Goal: Task Accomplishment & Management: Manage account settings

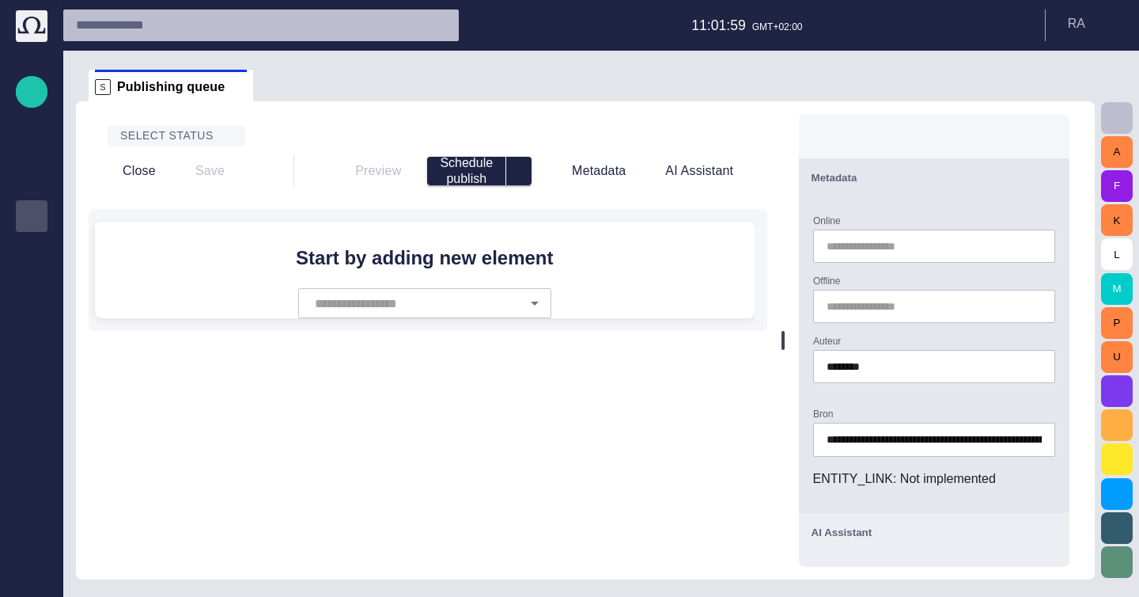
scroll to position [21, 0]
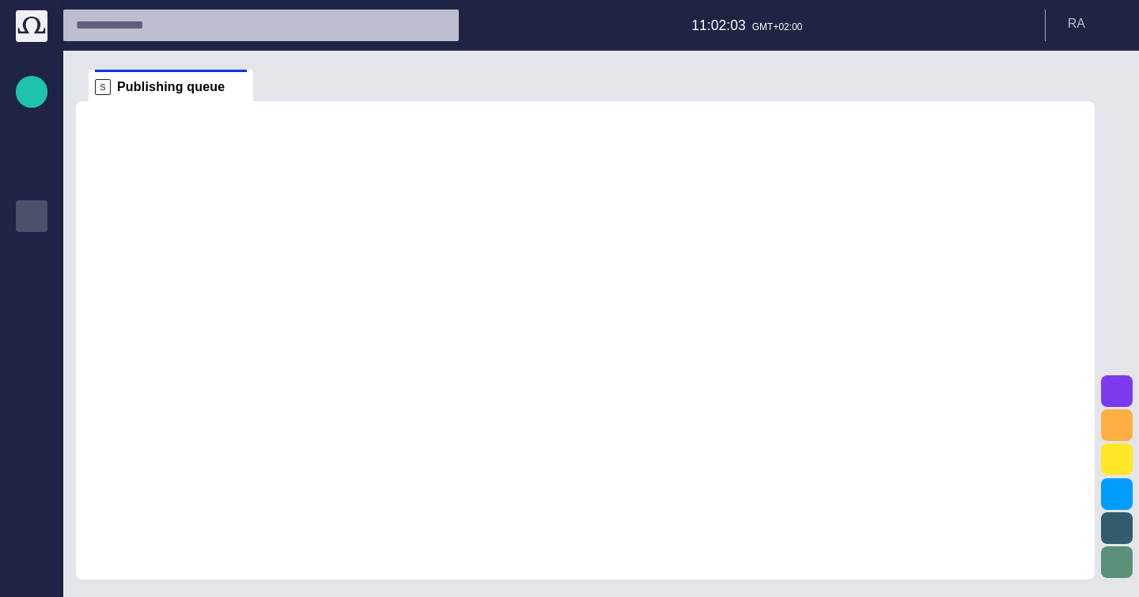
scroll to position [21, 0]
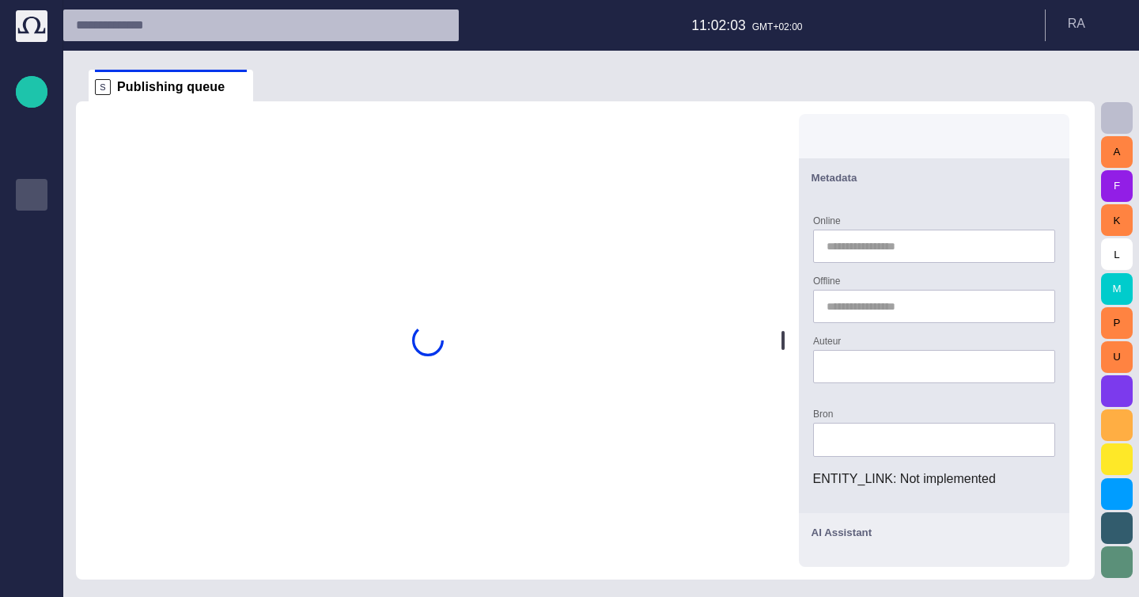
type input "********"
type input "**********"
type input "*****"
type input "**********"
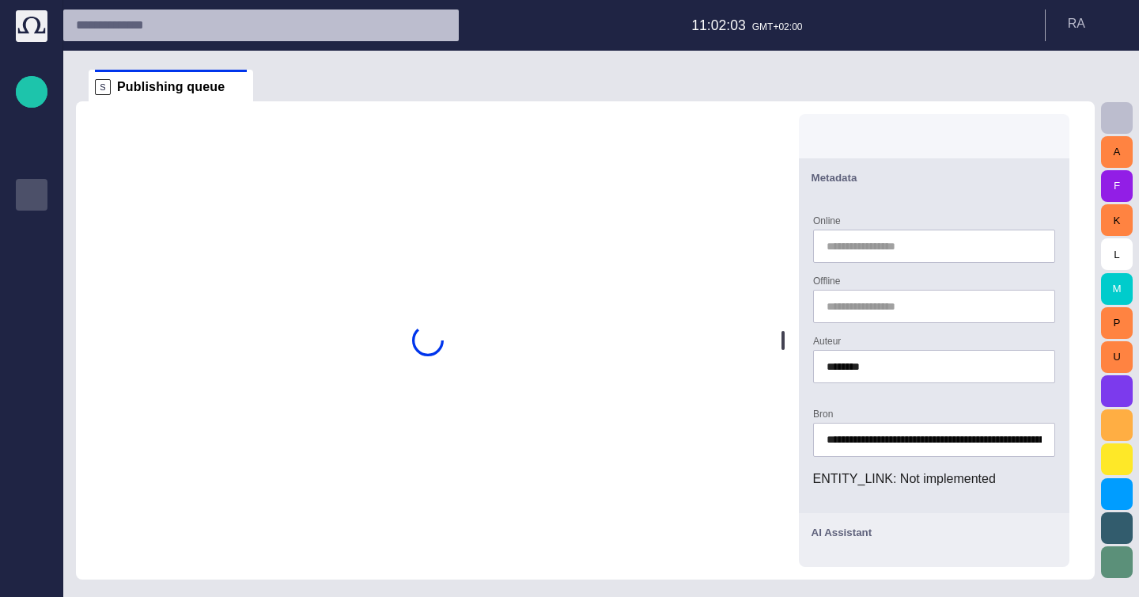
type input "**********"
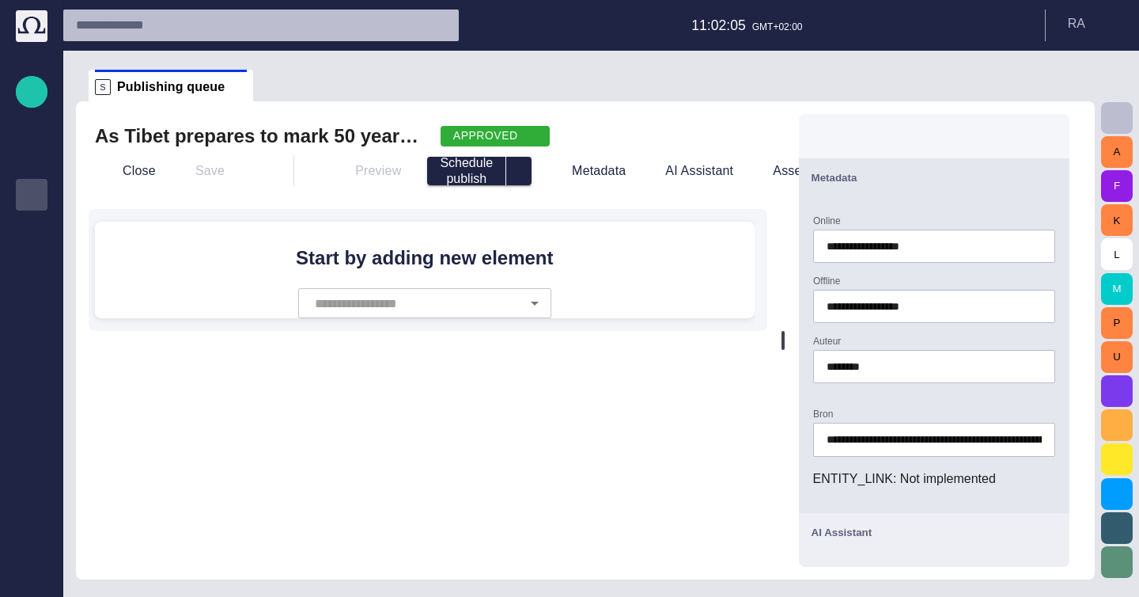
click at [510, 127] on div "APPROVED" at bounding box center [495, 136] width 109 height 21
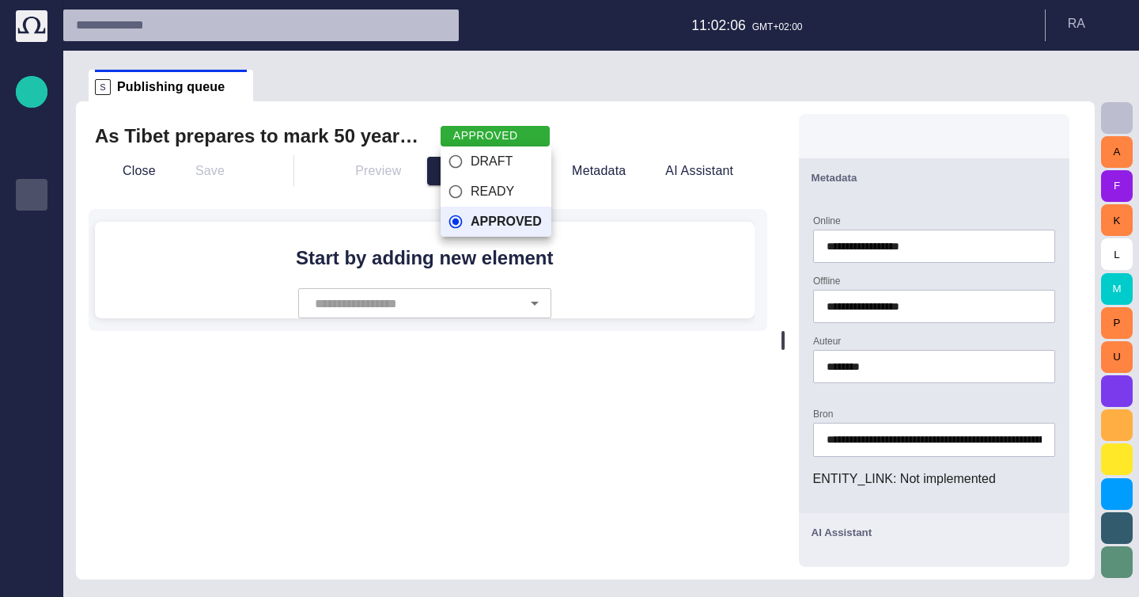
click at [518, 105] on div at bounding box center [569, 298] width 1139 height 597
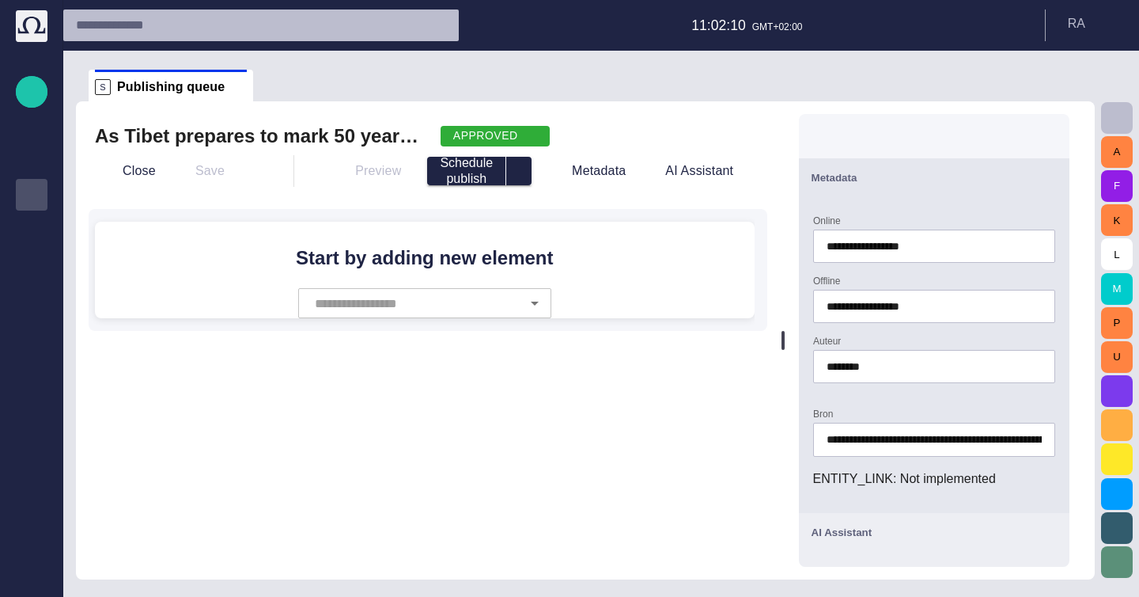
click at [525, 131] on span "button" at bounding box center [531, 136] width 13 height 13
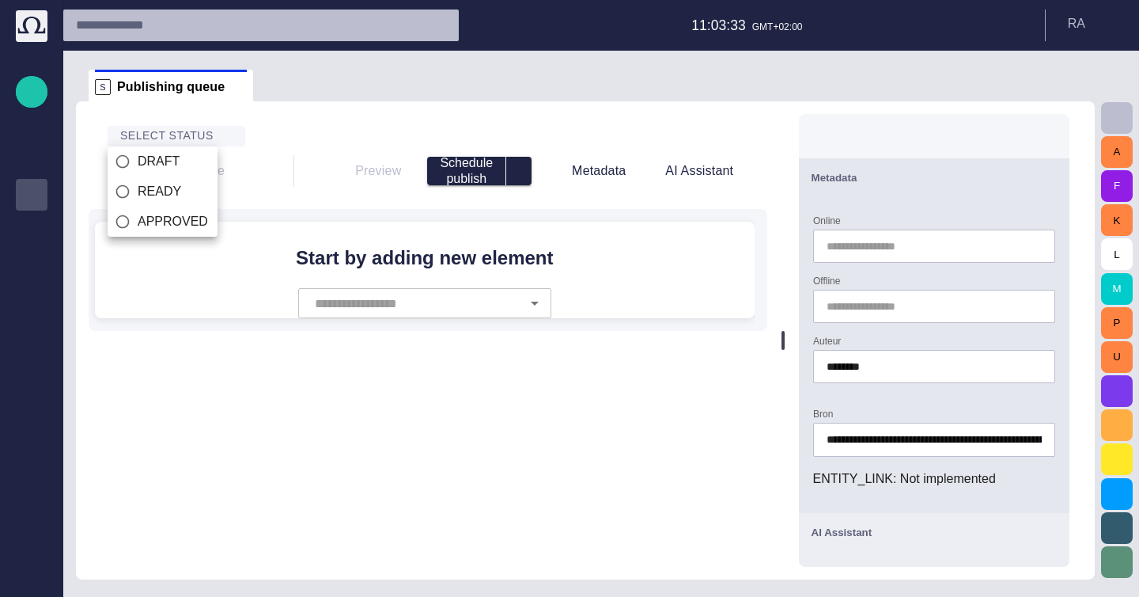
click at [219, 141] on div at bounding box center [569, 298] width 1139 height 597
click at [231, 87] on span at bounding box center [239, 87] width 16 height 16
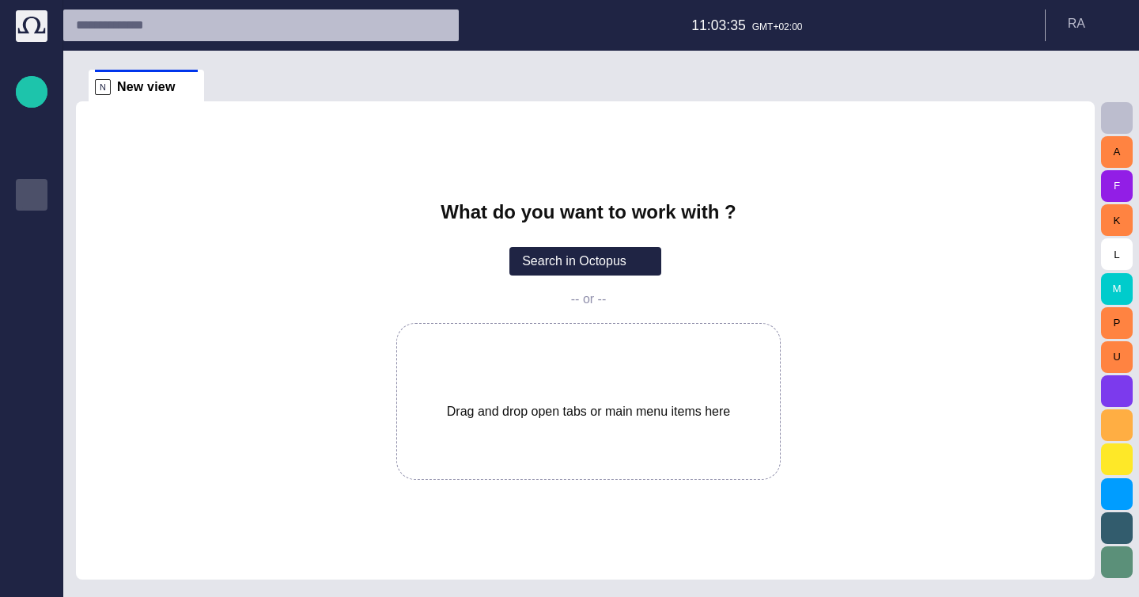
click at [36, 195] on p "Publishing queue" at bounding box center [31, 193] width 19 height 16
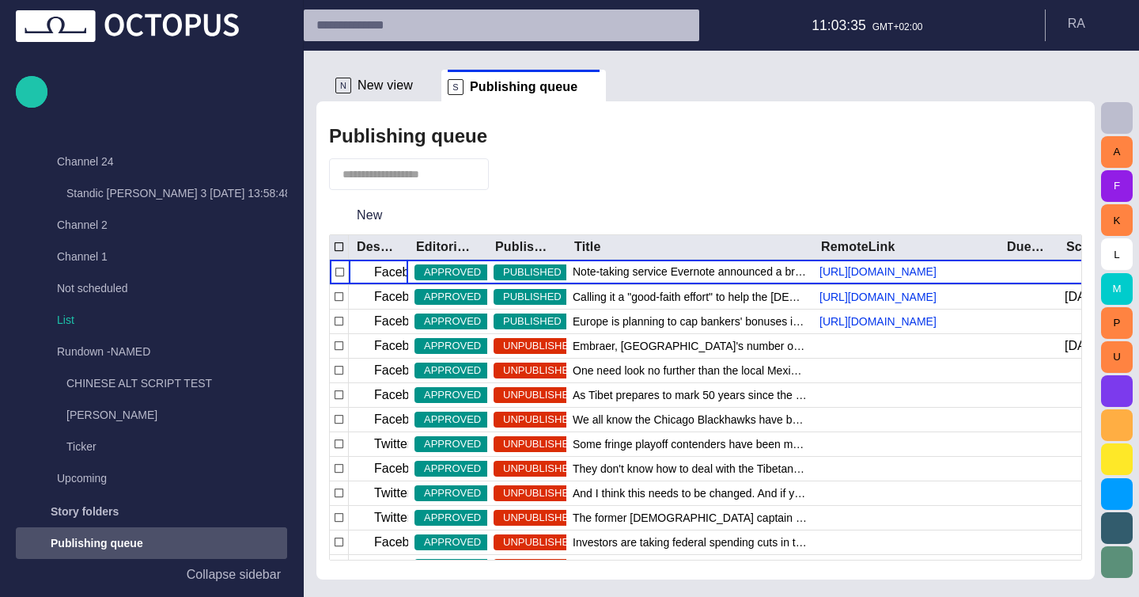
click at [231, 566] on p "Collapse sidebar" at bounding box center [234, 574] width 94 height 19
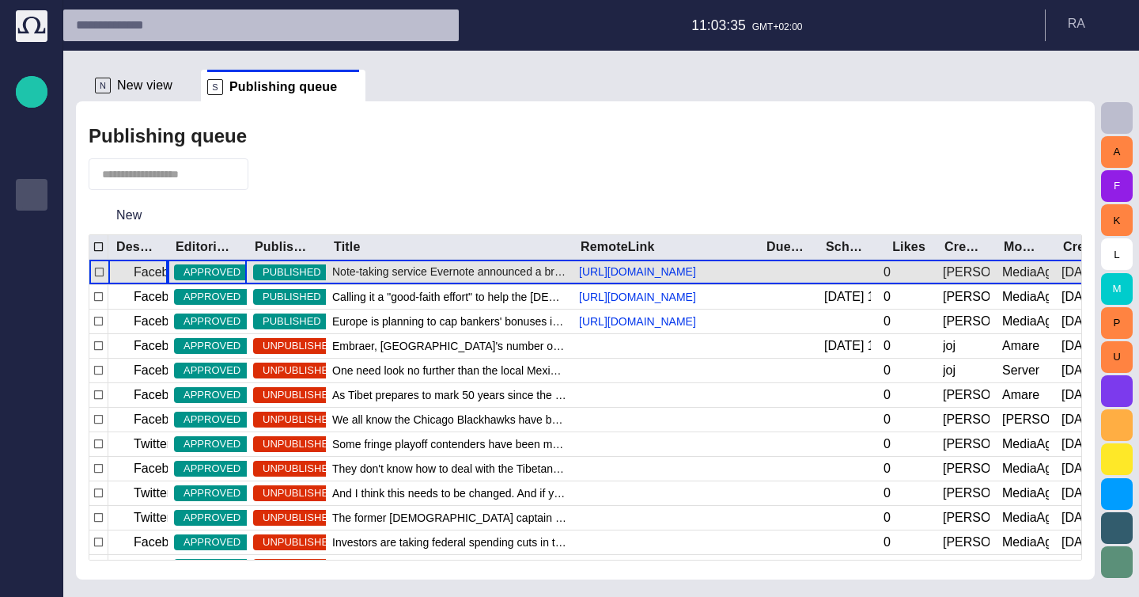
click at [237, 271] on span "APPROVED" at bounding box center [212, 272] width 76 height 16
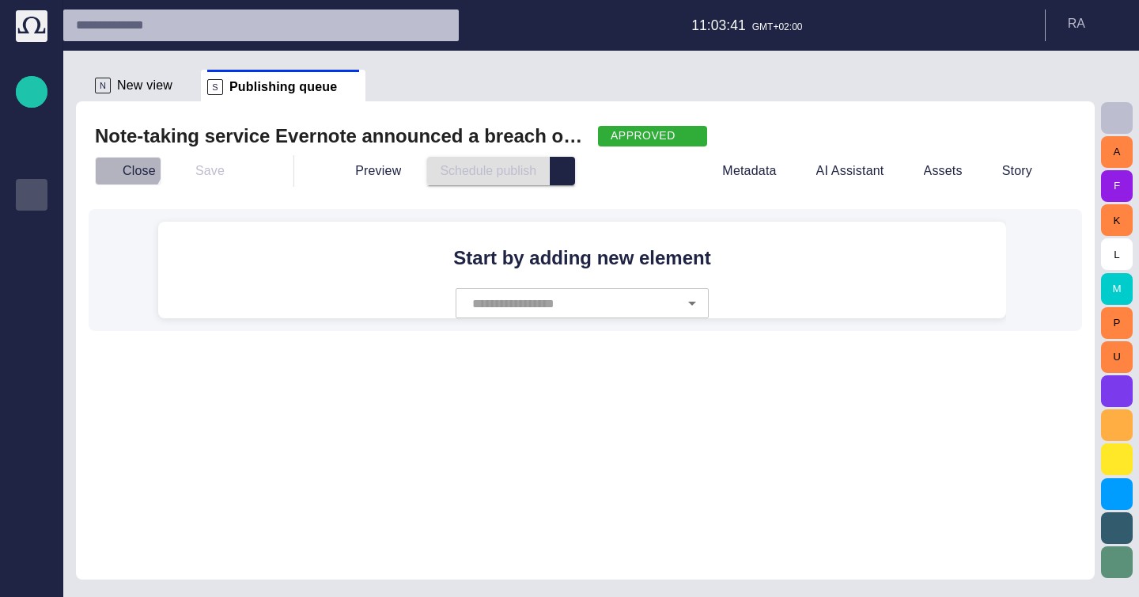
click at [123, 163] on button "Close" at bounding box center [128, 171] width 66 height 28
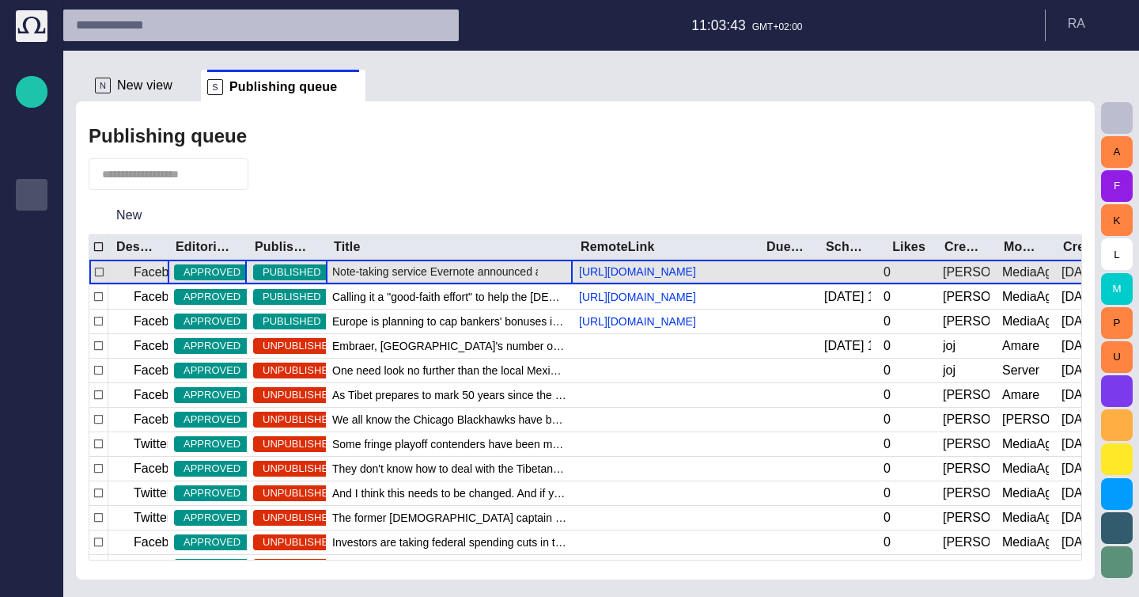
click at [334, 279] on div "Note-taking service Evernote announced a breach on their network [DATE], and ha…" at bounding box center [449, 272] width 247 height 25
click at [246, 273] on div "APPROVED" at bounding box center [207, 272] width 79 height 25
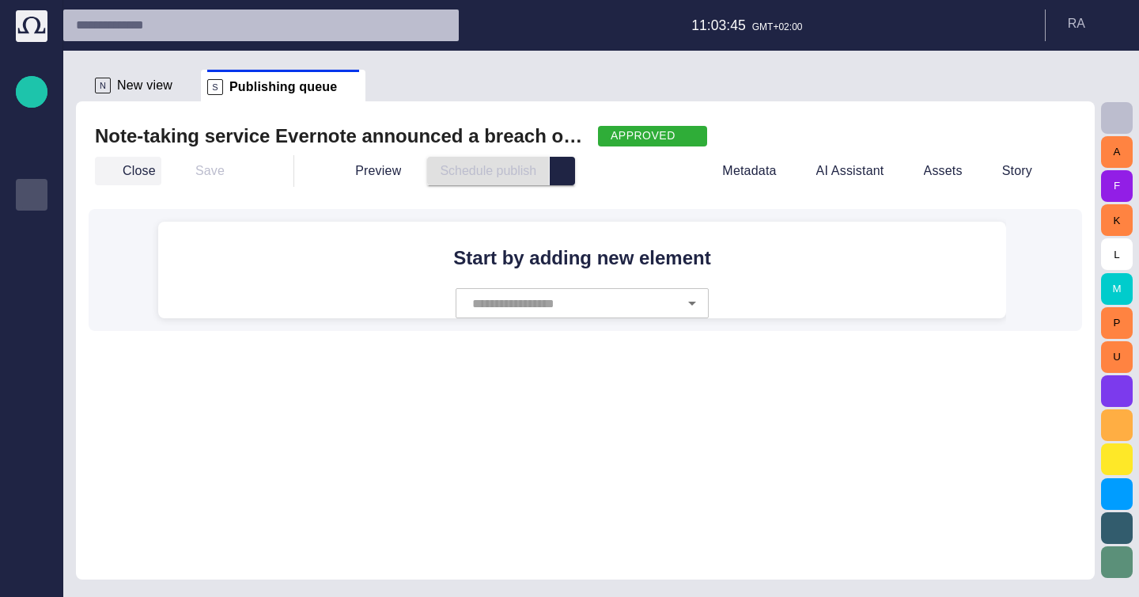
click at [116, 178] on button "Close" at bounding box center [128, 171] width 66 height 28
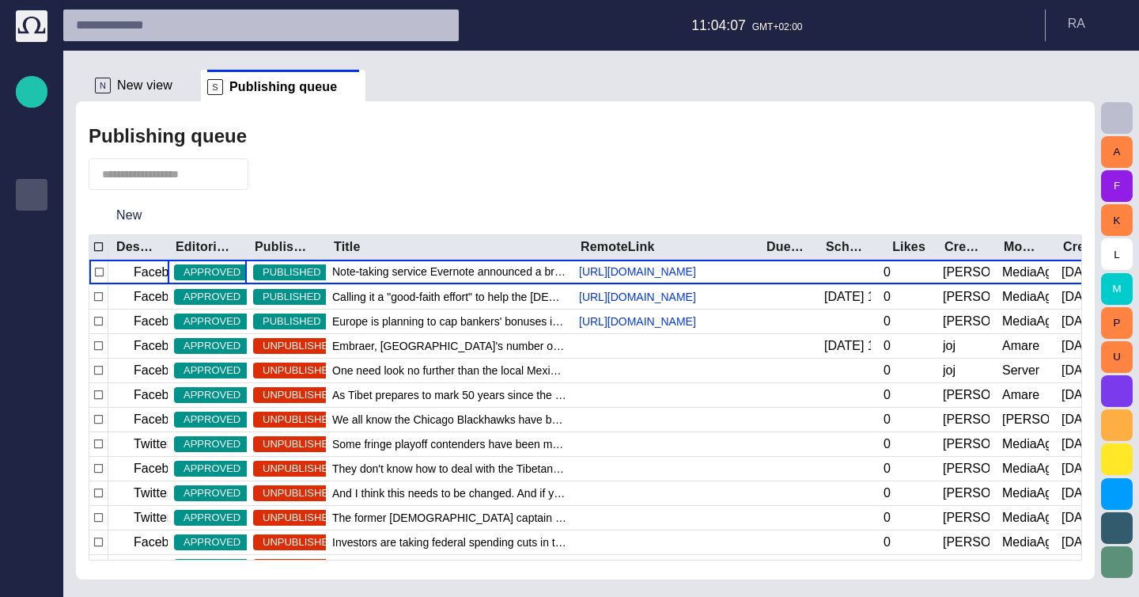
click at [262, 176] on span "button" at bounding box center [270, 174] width 16 height 16
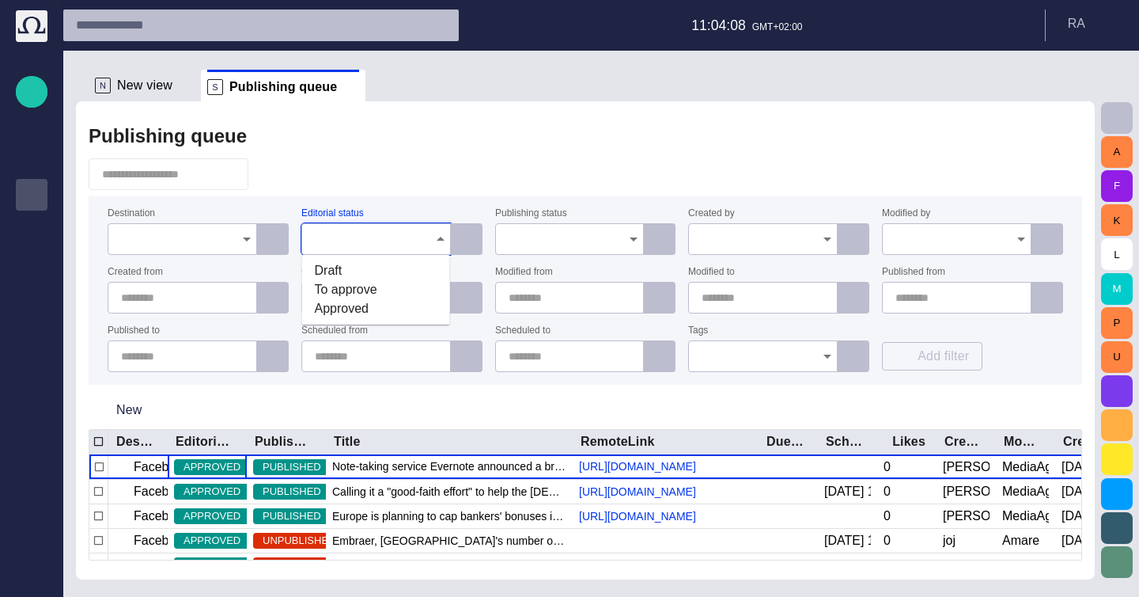
click at [416, 241] on input "Editorial status" at bounding box center [371, 239] width 112 height 16
click at [527, 158] on div at bounding box center [586, 174] width 994 height 32
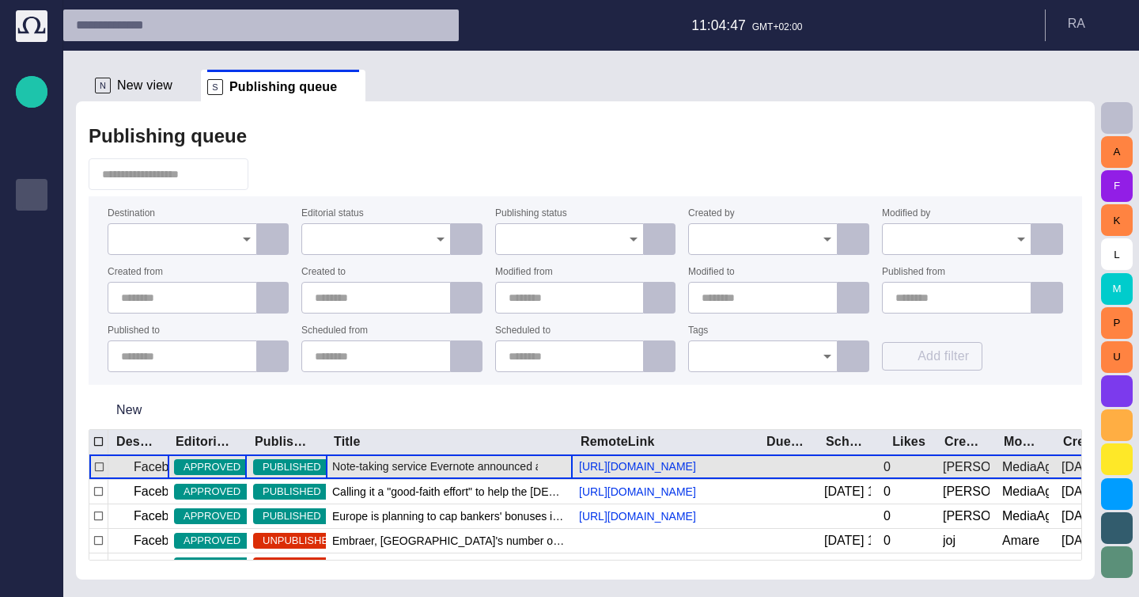
click at [411, 470] on span "Note-taking service Evernote announced a breach on their network [DATE], and ha…" at bounding box center [449, 466] width 234 height 16
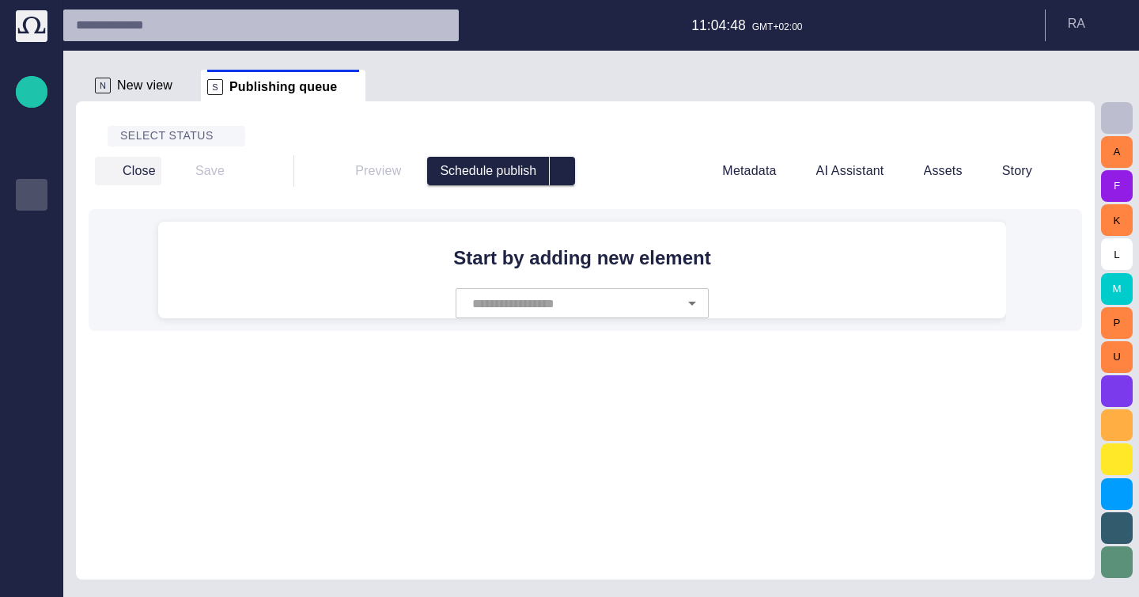
click at [110, 173] on span "button" at bounding box center [108, 171] width 16 height 16
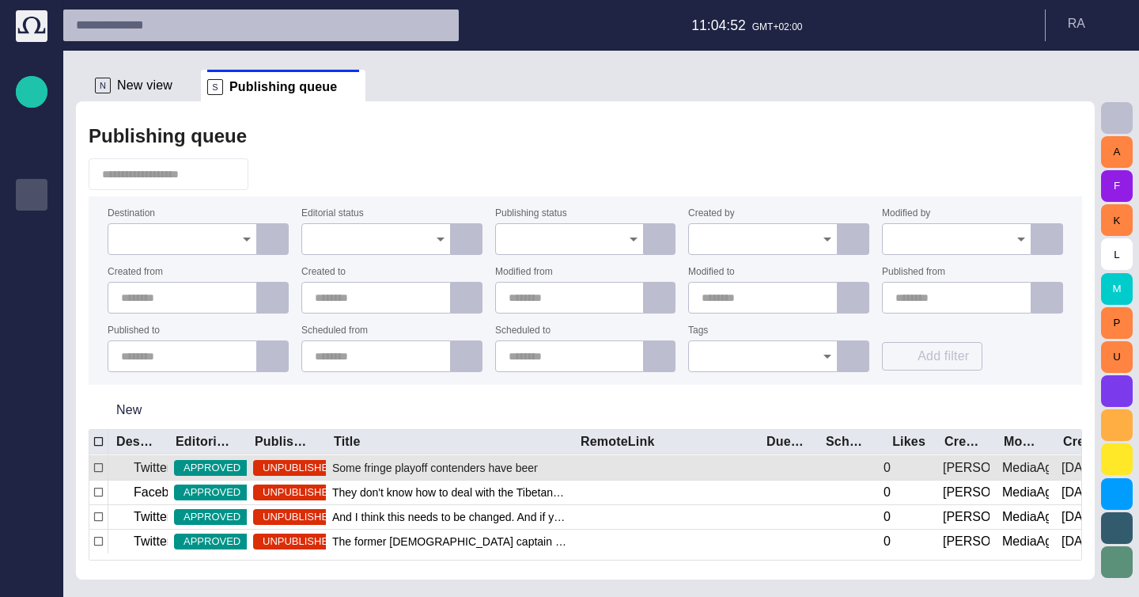
scroll to position [89, 0]
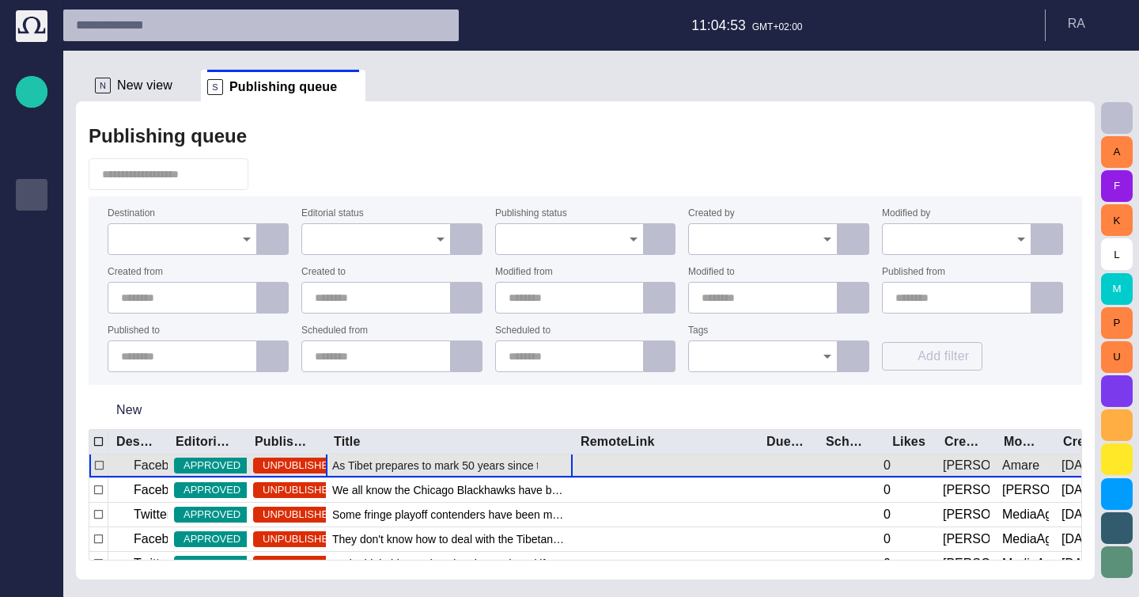
click at [429, 468] on span "As Tibet prepares to mark 50 years since the [PERSON_NAME] fled" at bounding box center [449, 465] width 234 height 16
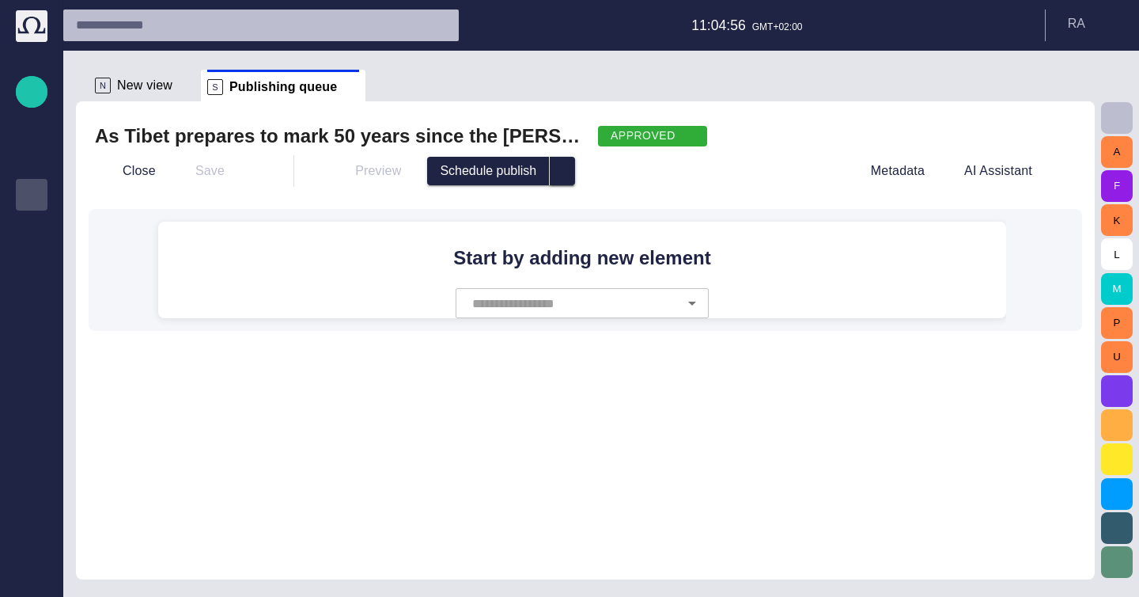
click at [556, 173] on button "select publish option" at bounding box center [562, 171] width 25 height 28
click at [555, 173] on button "select publish option" at bounding box center [562, 171] width 25 height 28
click at [657, 142] on div "APPROVED" at bounding box center [652, 136] width 109 height 21
click at [662, 138] on div at bounding box center [569, 298] width 1139 height 597
click at [662, 138] on div "APPROVED" at bounding box center [652, 136] width 109 height 21
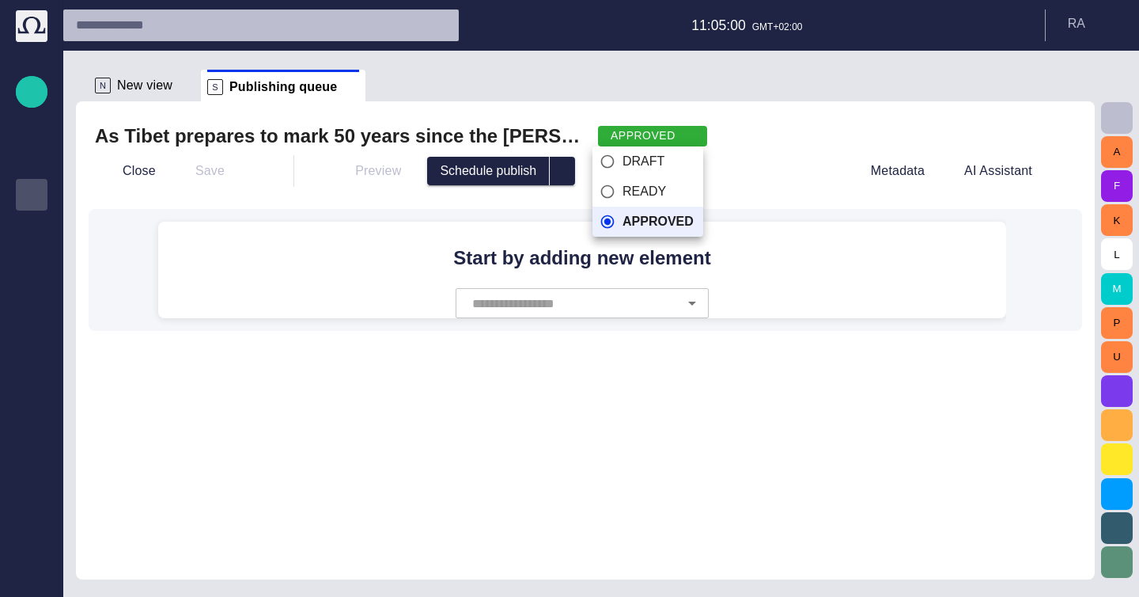
click at [662, 138] on div at bounding box center [569, 298] width 1139 height 597
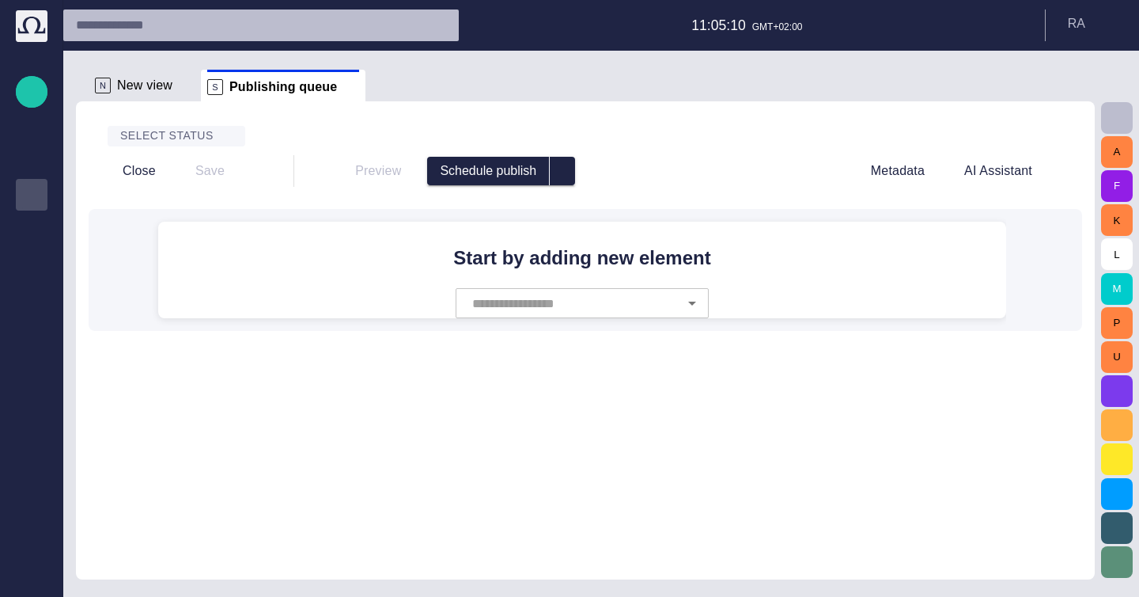
click at [150, 154] on div "Close Save" at bounding box center [181, 171] width 173 height 38
click at [146, 165] on button "Close" at bounding box center [128, 171] width 66 height 28
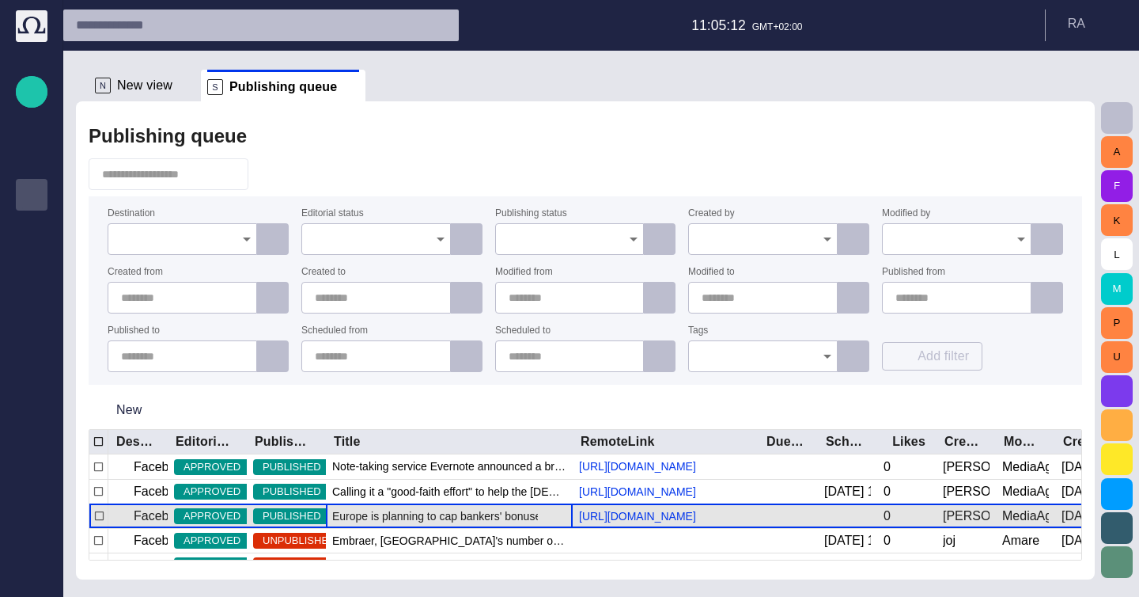
click at [438, 518] on span "Europe is planning to cap bankers' bonuses in a bid to curb the kind of reckles…" at bounding box center [449, 516] width 234 height 16
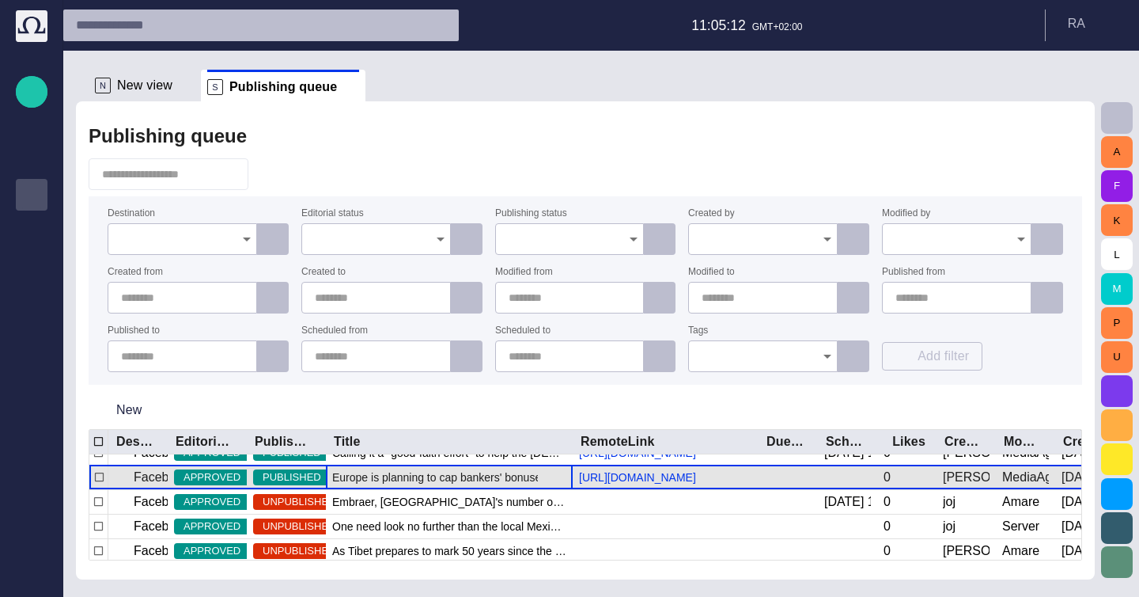
scroll to position [40, 0]
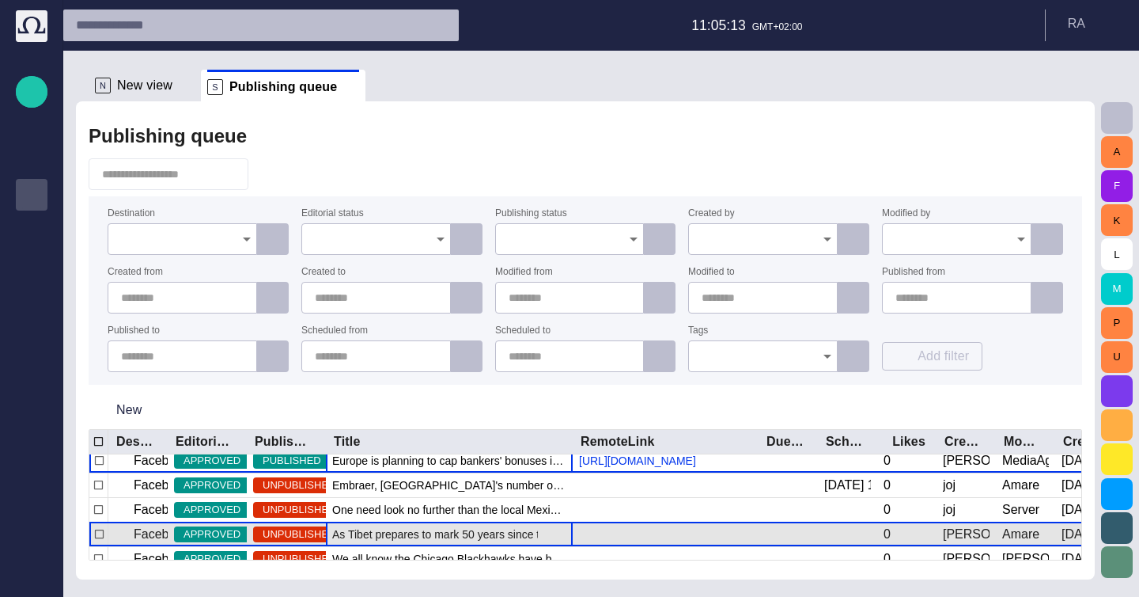
click at [424, 525] on div "As Tibet prepares to mark 50 years since the [PERSON_NAME] fled" at bounding box center [449, 534] width 247 height 24
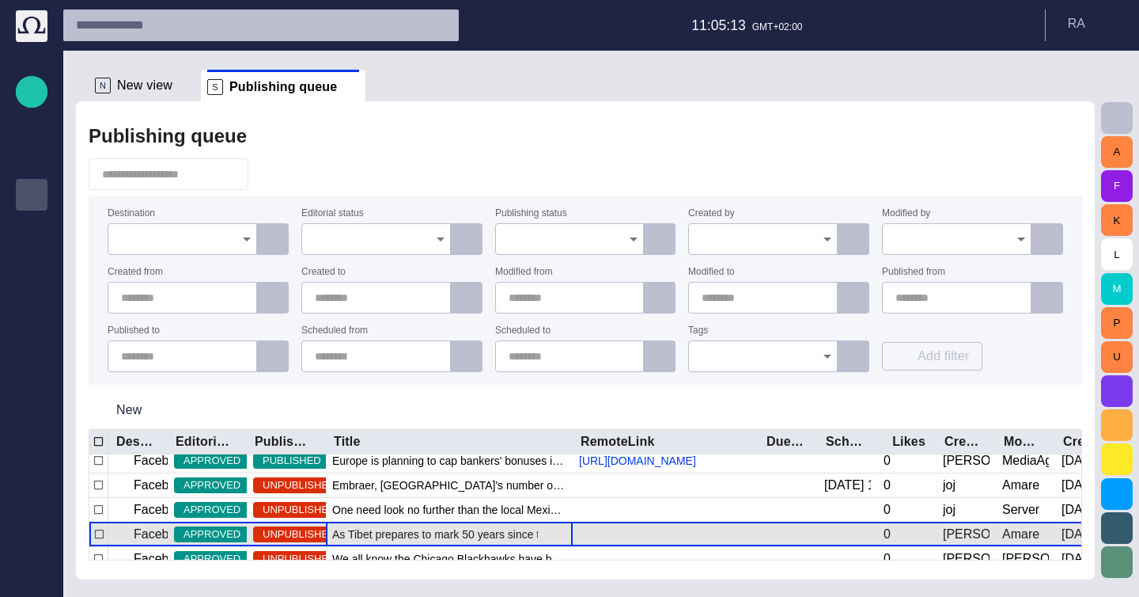
click at [424, 525] on div "As Tibet prepares to mark 50 years since the [PERSON_NAME] fled" at bounding box center [449, 534] width 247 height 24
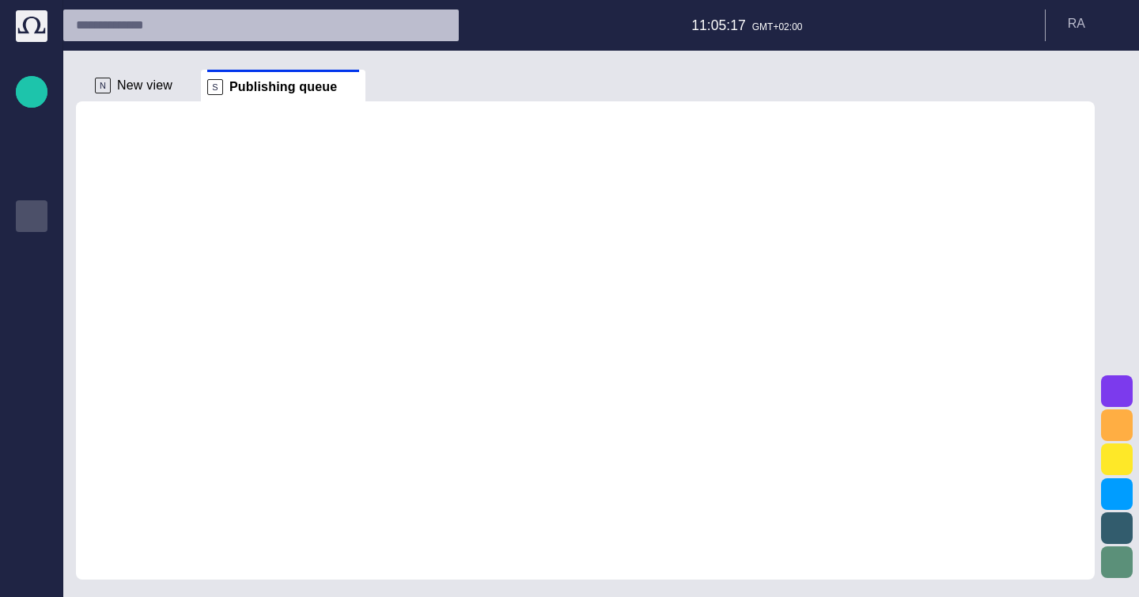
scroll to position [21, 0]
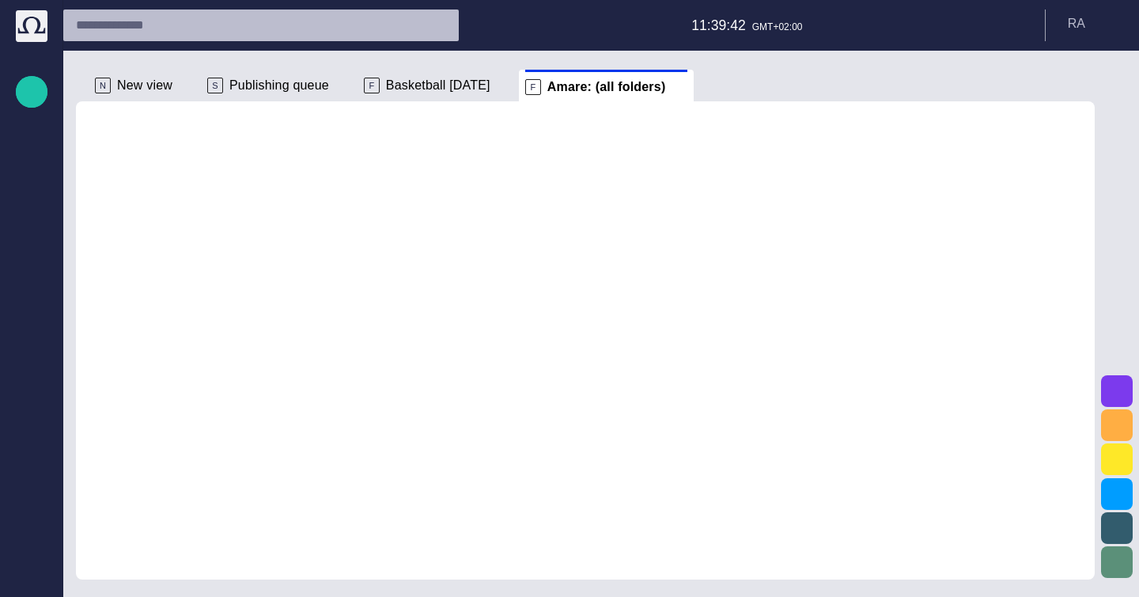
scroll to position [21, 0]
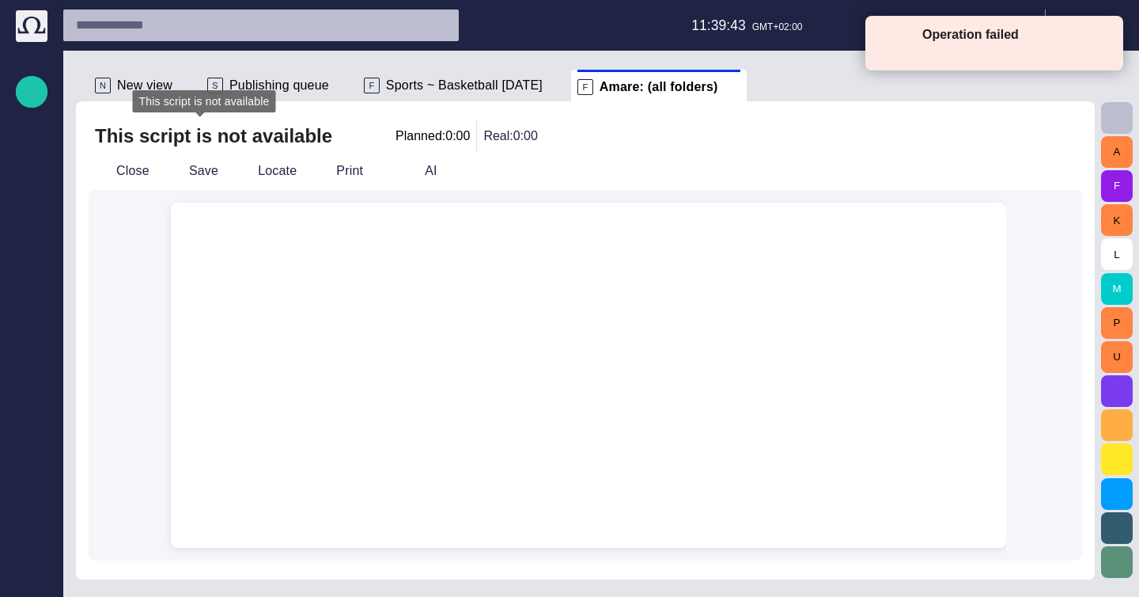
click at [252, 78] on span "Publishing queue" at bounding box center [279, 86] width 100 height 16
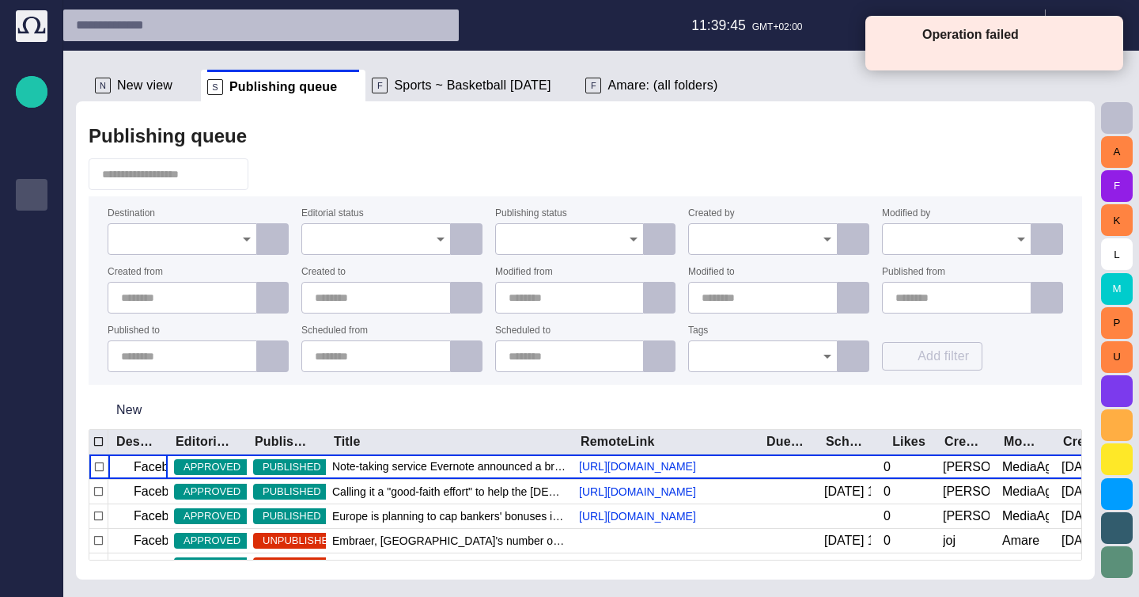
click at [1105, 36] on span at bounding box center [1104, 41] width 14 height 14
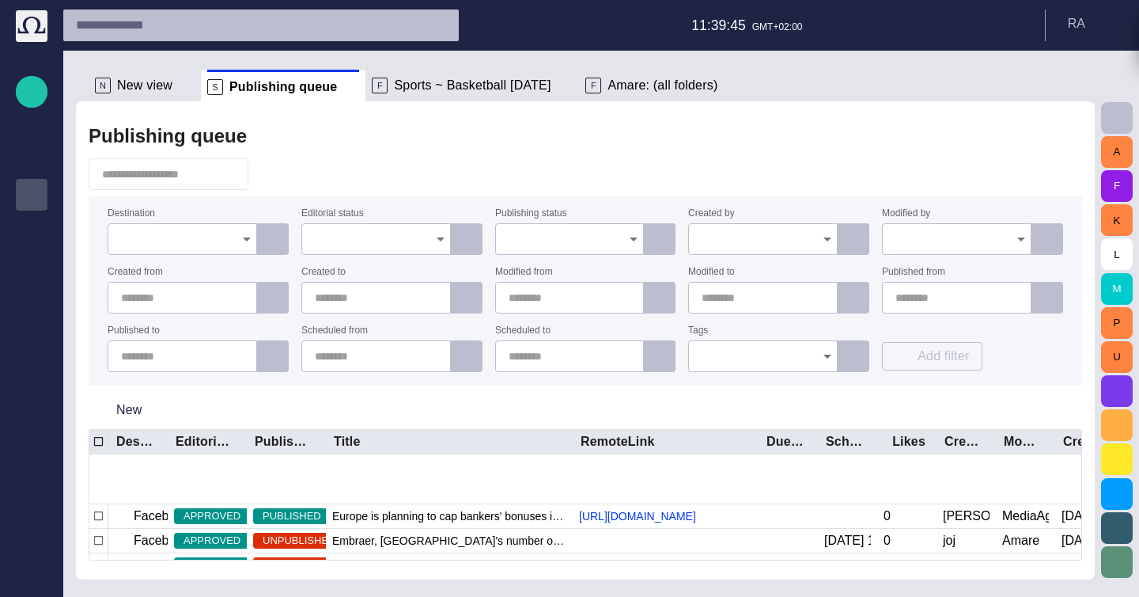
click at [361, 582] on span "As Tibet prepares to mark 50 years since the [PERSON_NAME] fled" at bounding box center [449, 590] width 234 height 16
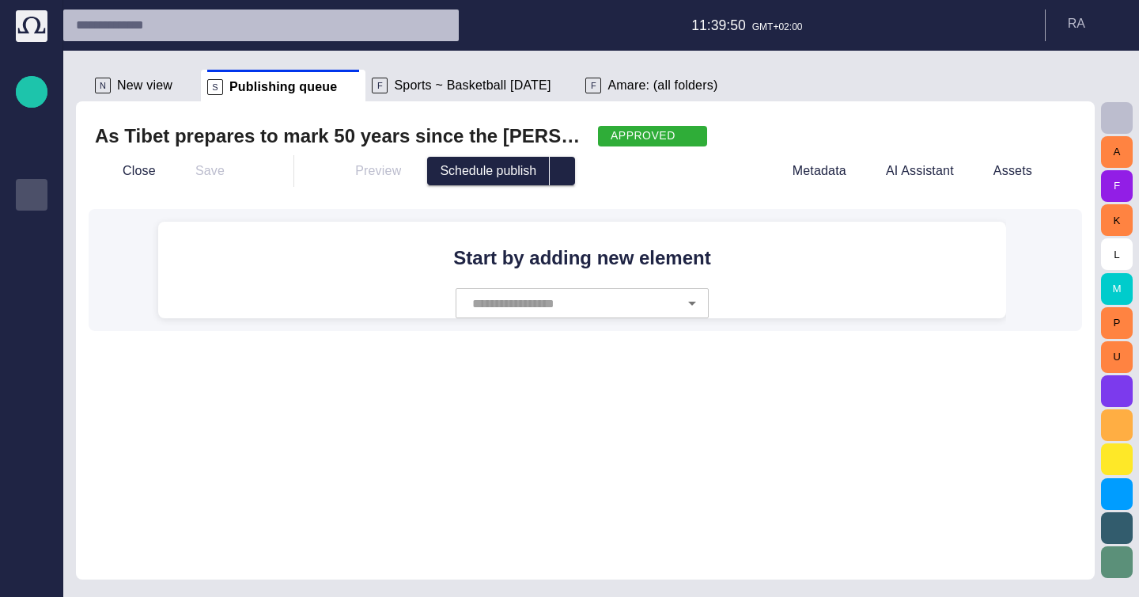
click at [842, 165] on div "Close Save Preview Schedule publish Metadata AI Assistant Assets" at bounding box center [585, 171] width 981 height 38
click at [931, 169] on button "Metadata" at bounding box center [887, 171] width 87 height 28
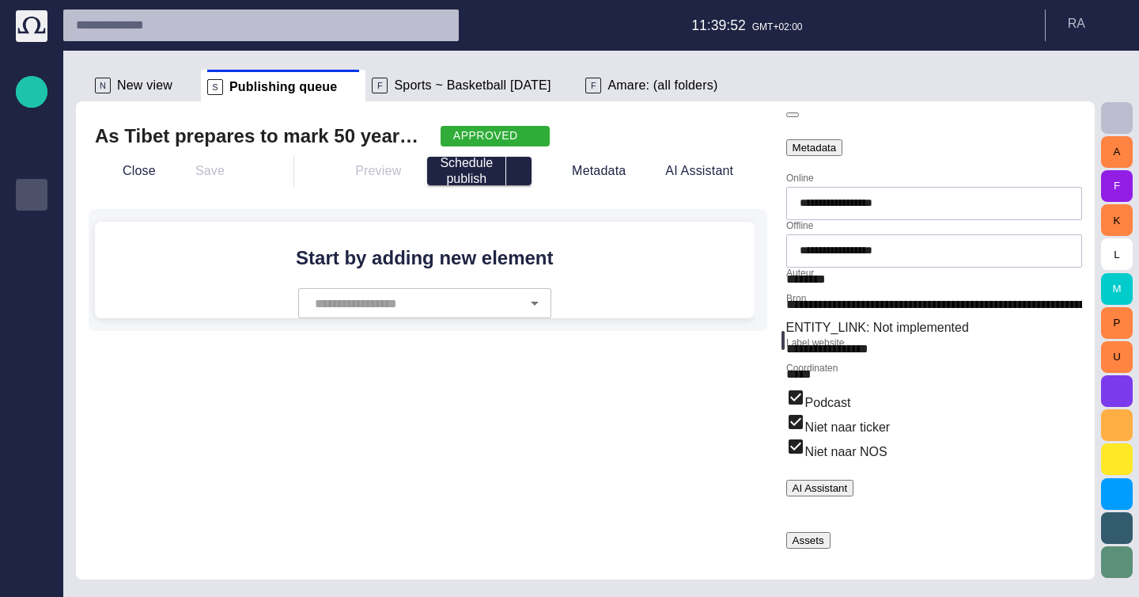
scroll to position [59, 0]
drag, startPoint x: 842, startPoint y: 384, endPoint x: 965, endPoint y: 382, distance: 122.7
click at [965, 318] on input "**********" at bounding box center [935, 305] width 296 height 25
click at [837, 154] on div "Metadata" at bounding box center [815, 148] width 44 height 12
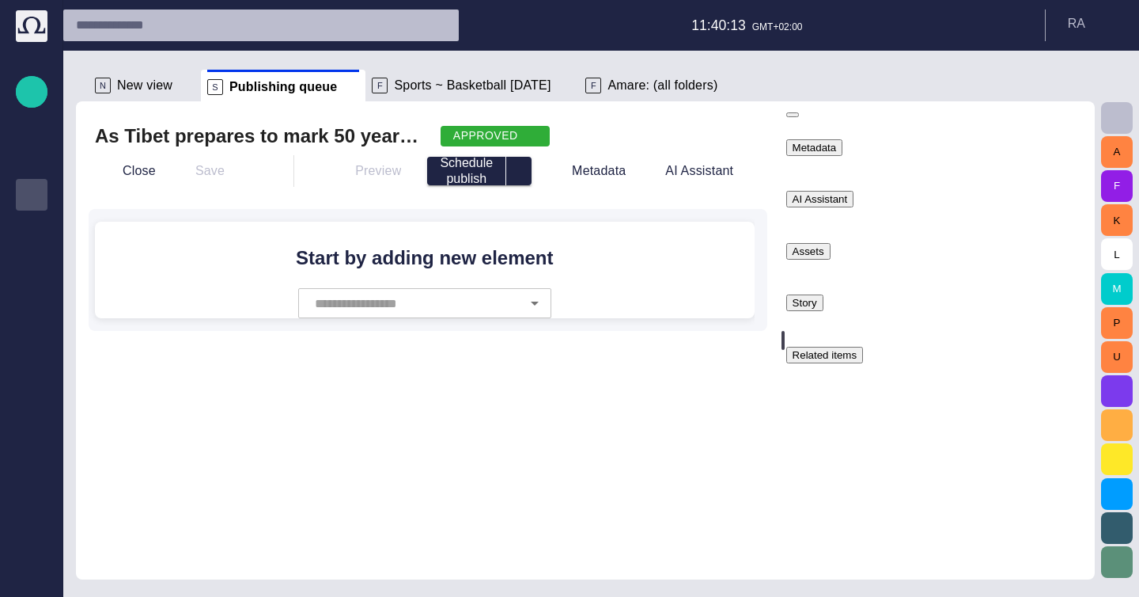
click at [1075, 120] on div at bounding box center [935, 110] width 296 height 19
click at [1072, 120] on div at bounding box center [935, 110] width 296 height 19
click at [1067, 120] on div at bounding box center [935, 110] width 296 height 19
click at [793, 115] on span "button" at bounding box center [793, 115] width 0 height 0
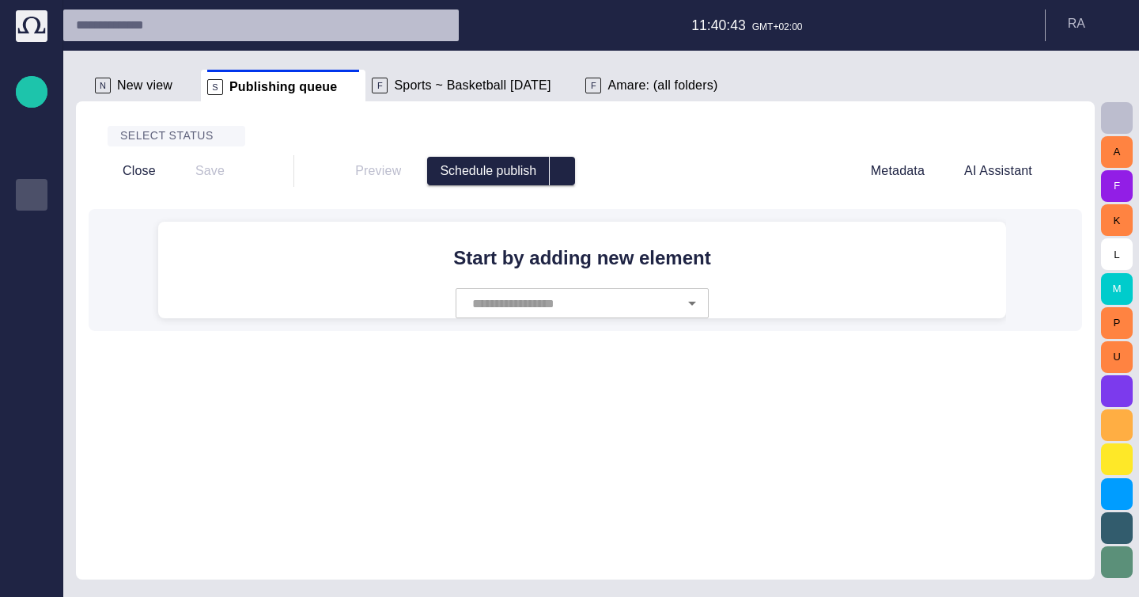
click at [191, 142] on div "Select status" at bounding box center [177, 136] width 138 height 21
click at [123, 173] on button "Close" at bounding box center [128, 171] width 66 height 28
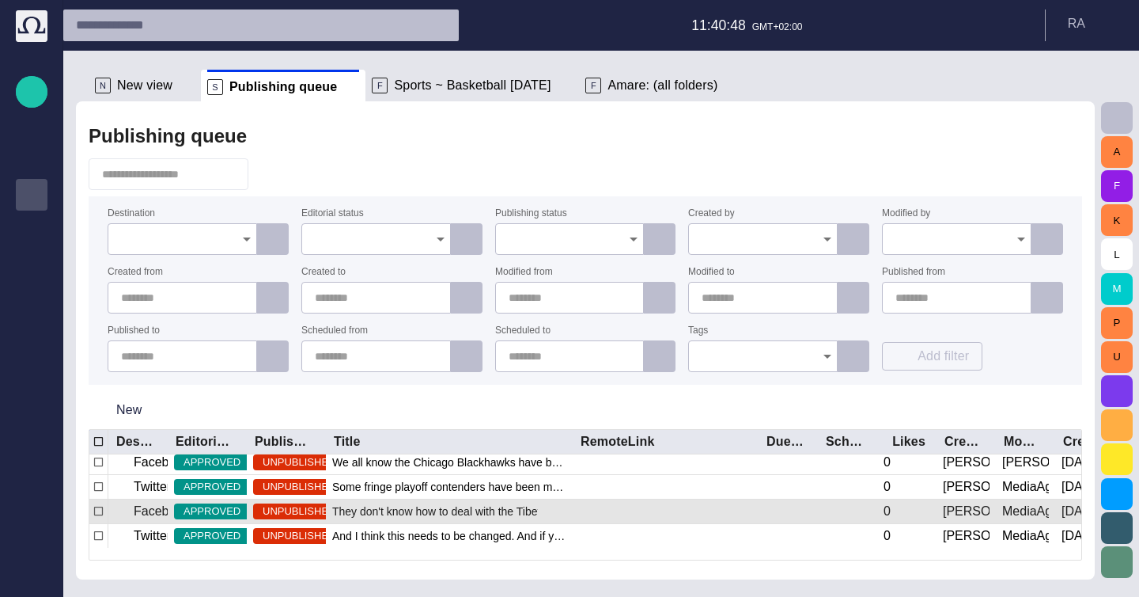
scroll to position [88, 0]
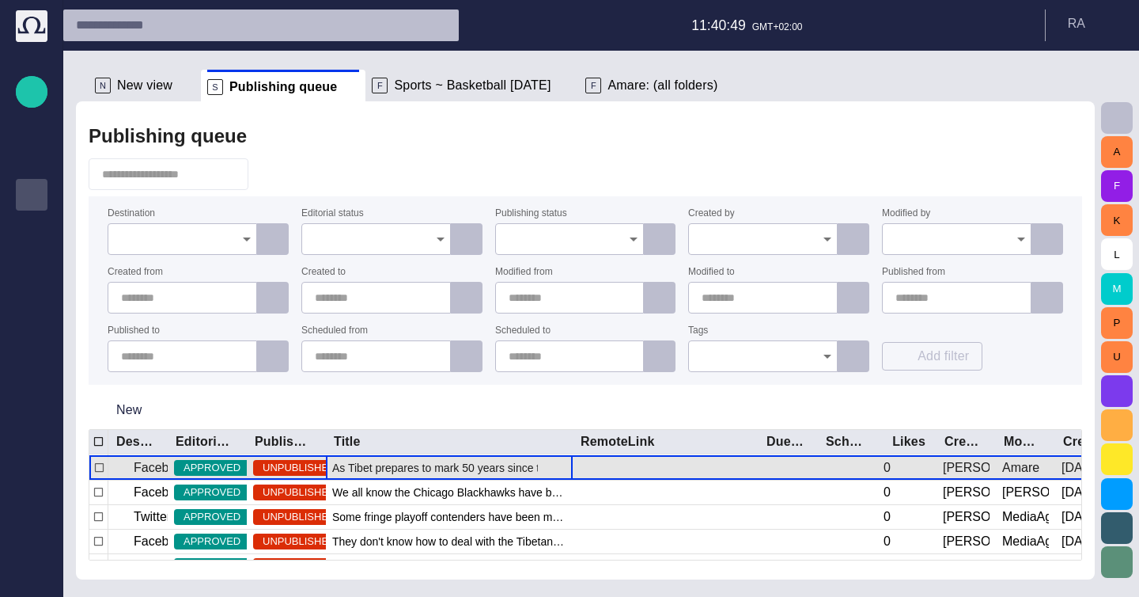
click at [408, 472] on span "As Tibet prepares to mark 50 years since the [PERSON_NAME] fled" at bounding box center [449, 468] width 234 height 16
